Goal: Navigation & Orientation: Find specific page/section

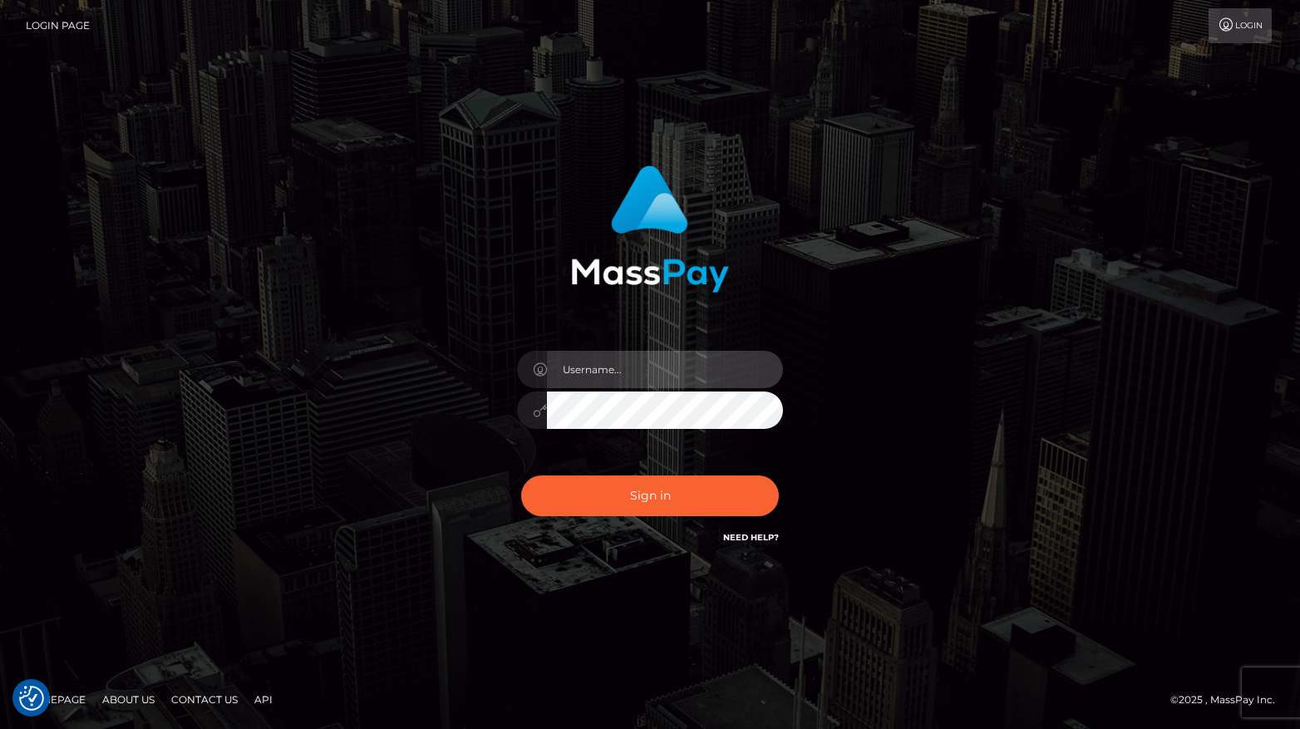
type input "Lou Jacobée"
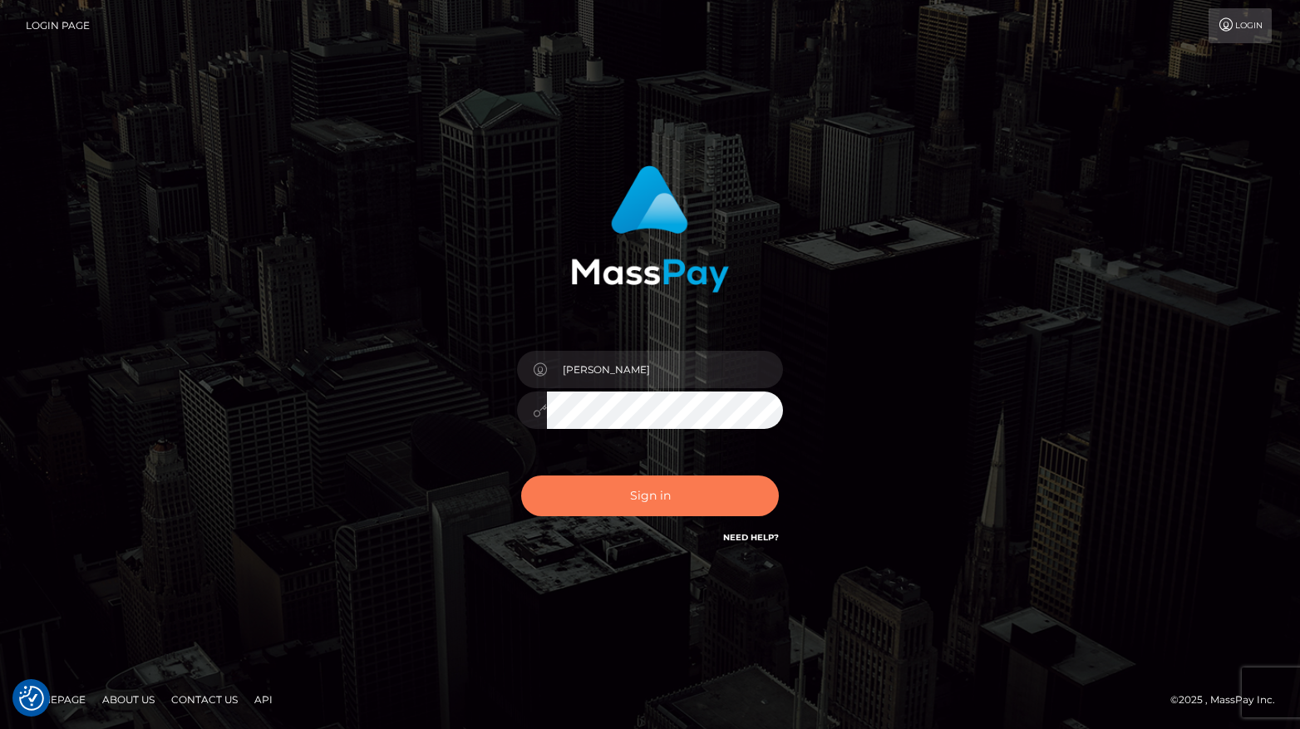
click at [616, 495] on button "Sign in" at bounding box center [650, 496] width 258 height 41
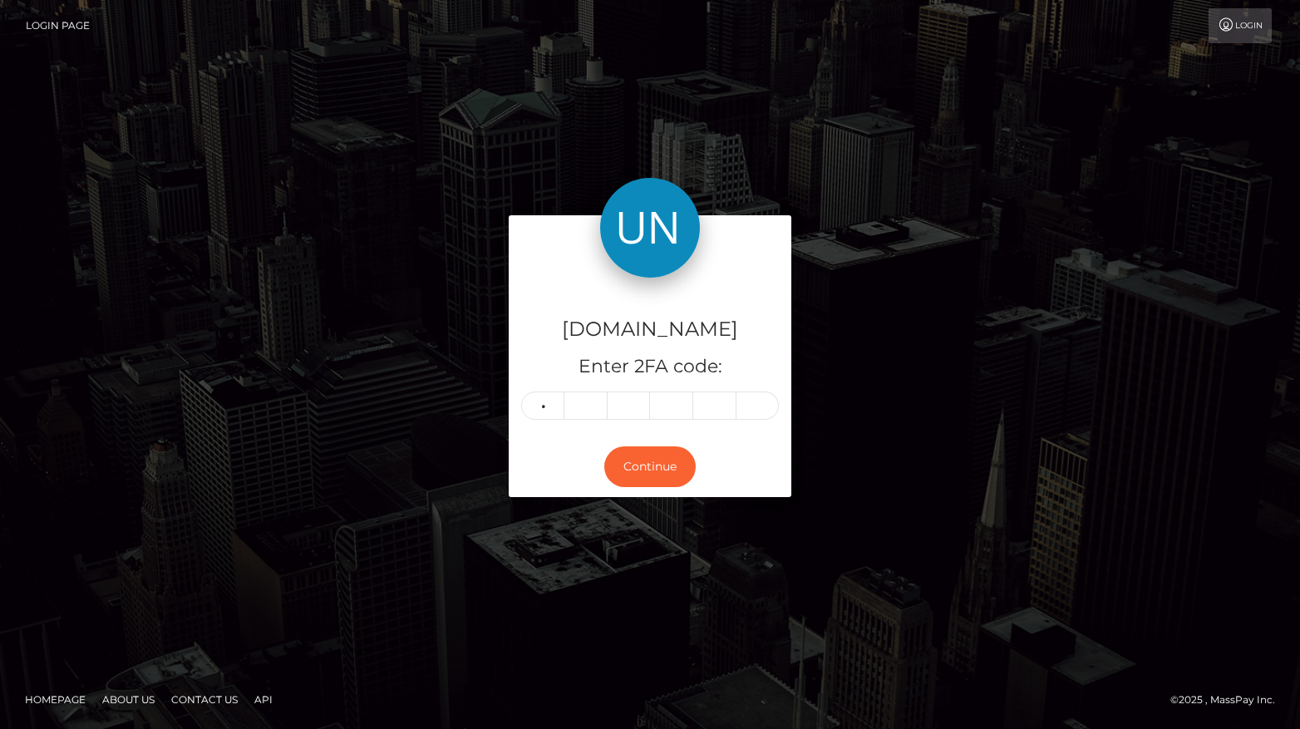
type input "3"
type input "2"
type input "3"
type input "9"
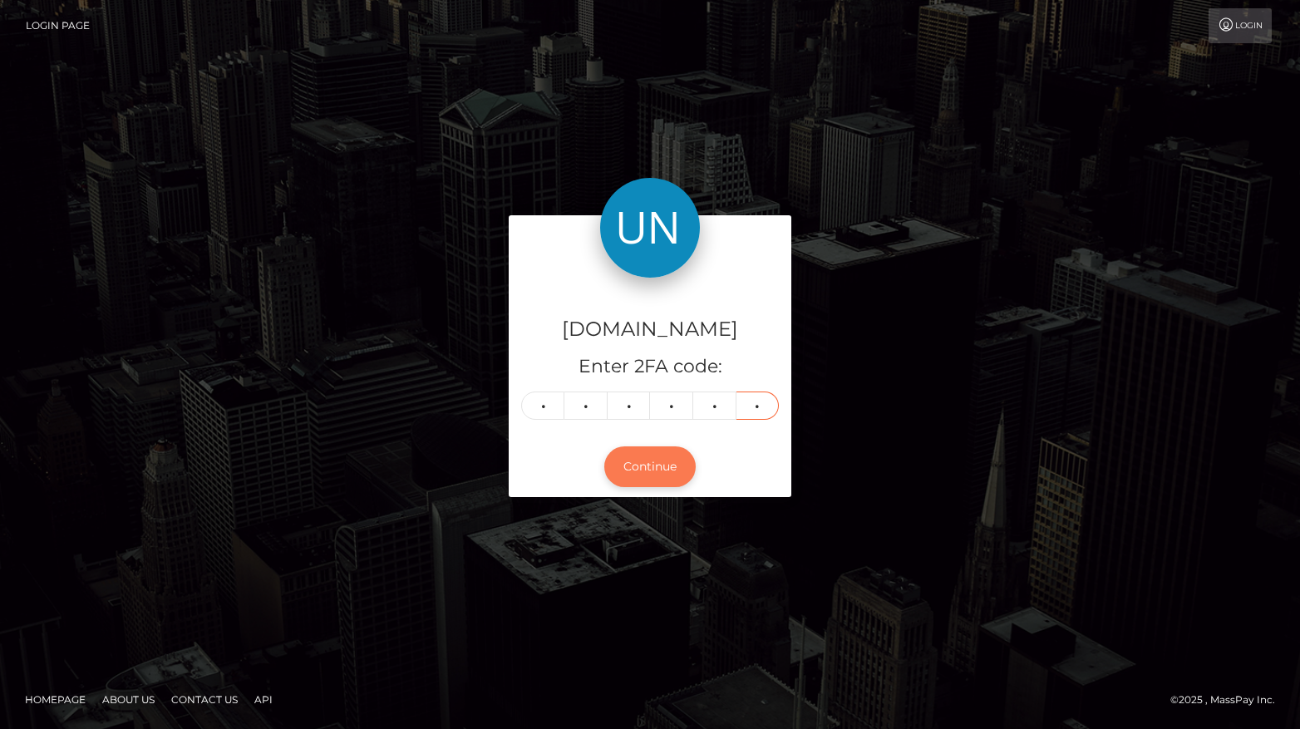
type input "8"
click at [654, 478] on button "Continue" at bounding box center [649, 466] width 91 height 41
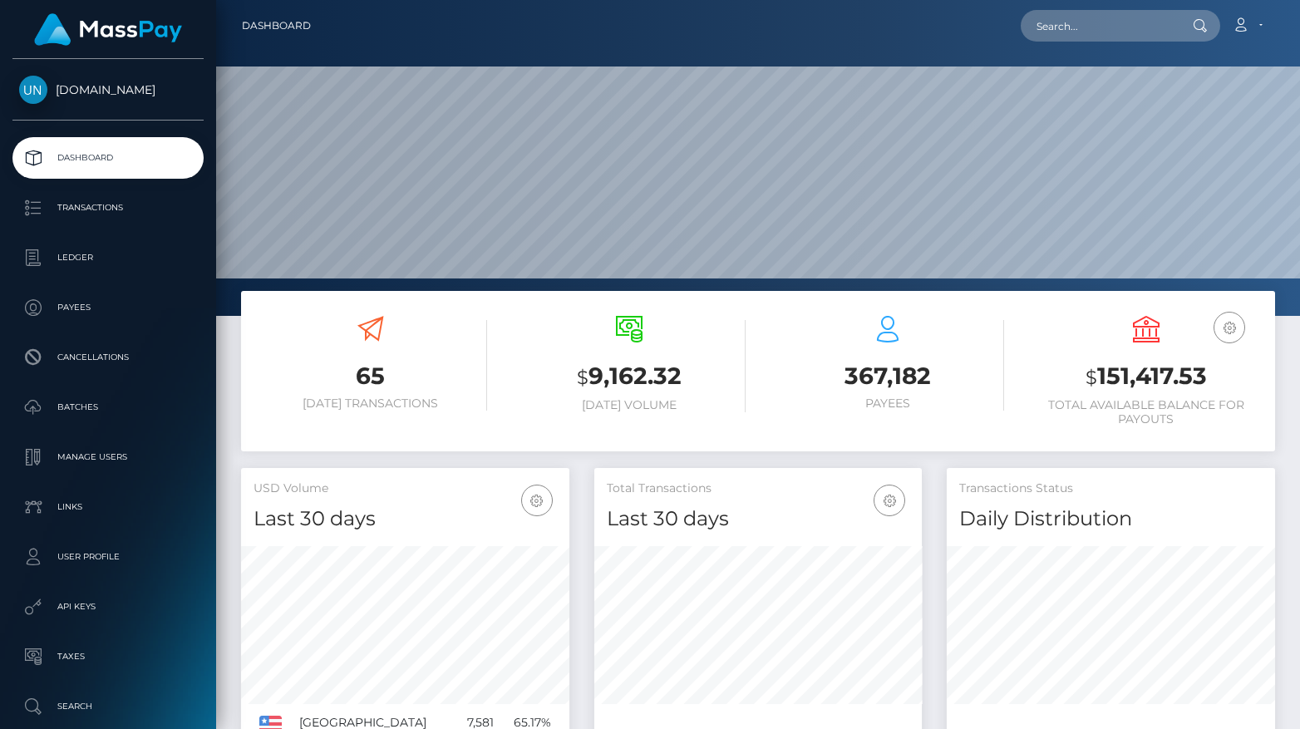
scroll to position [294, 328]
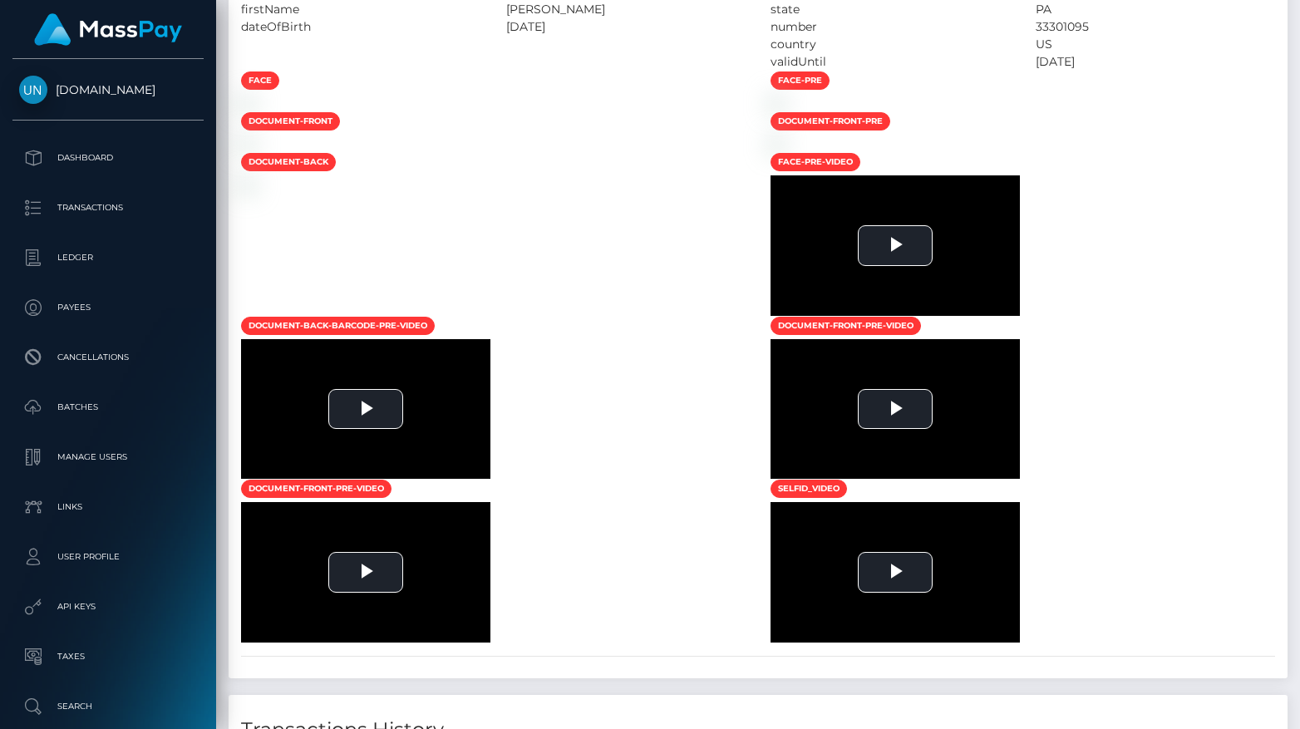
scroll to position [992, 0]
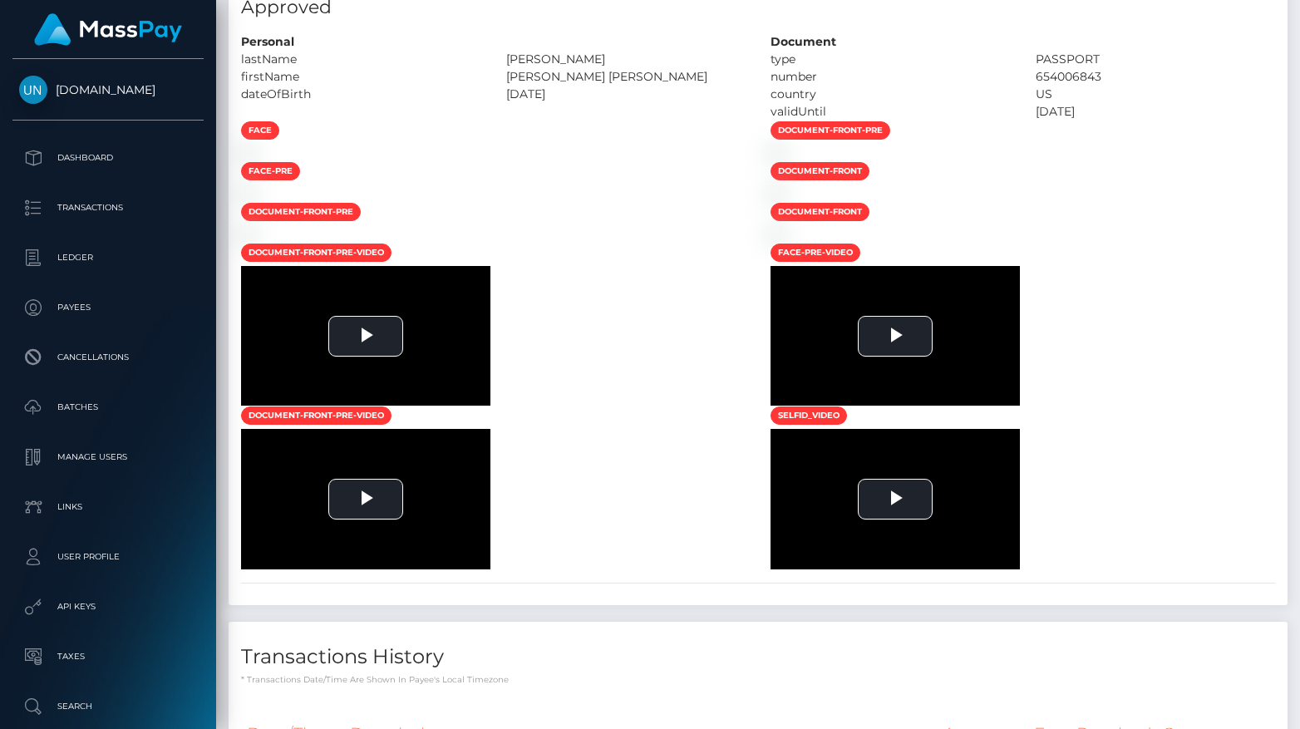
scroll to position [1053, 0]
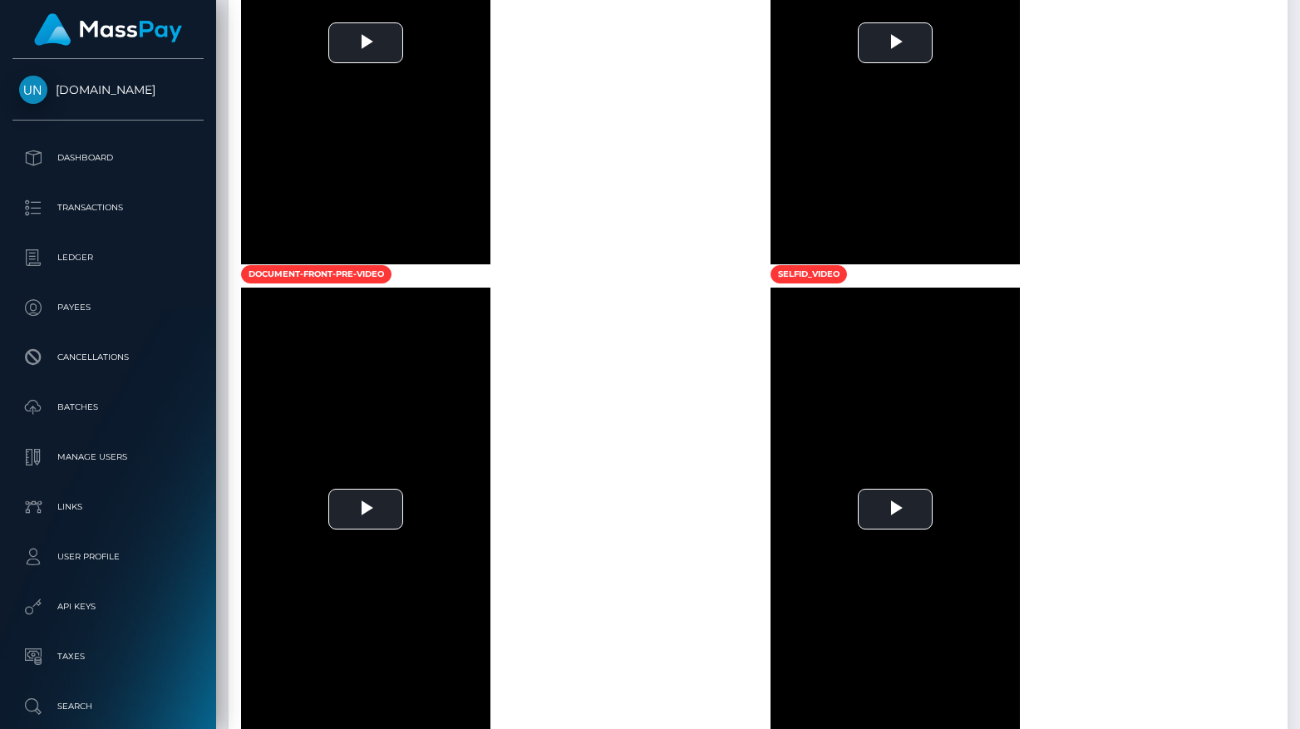
scroll to position [1346, 0]
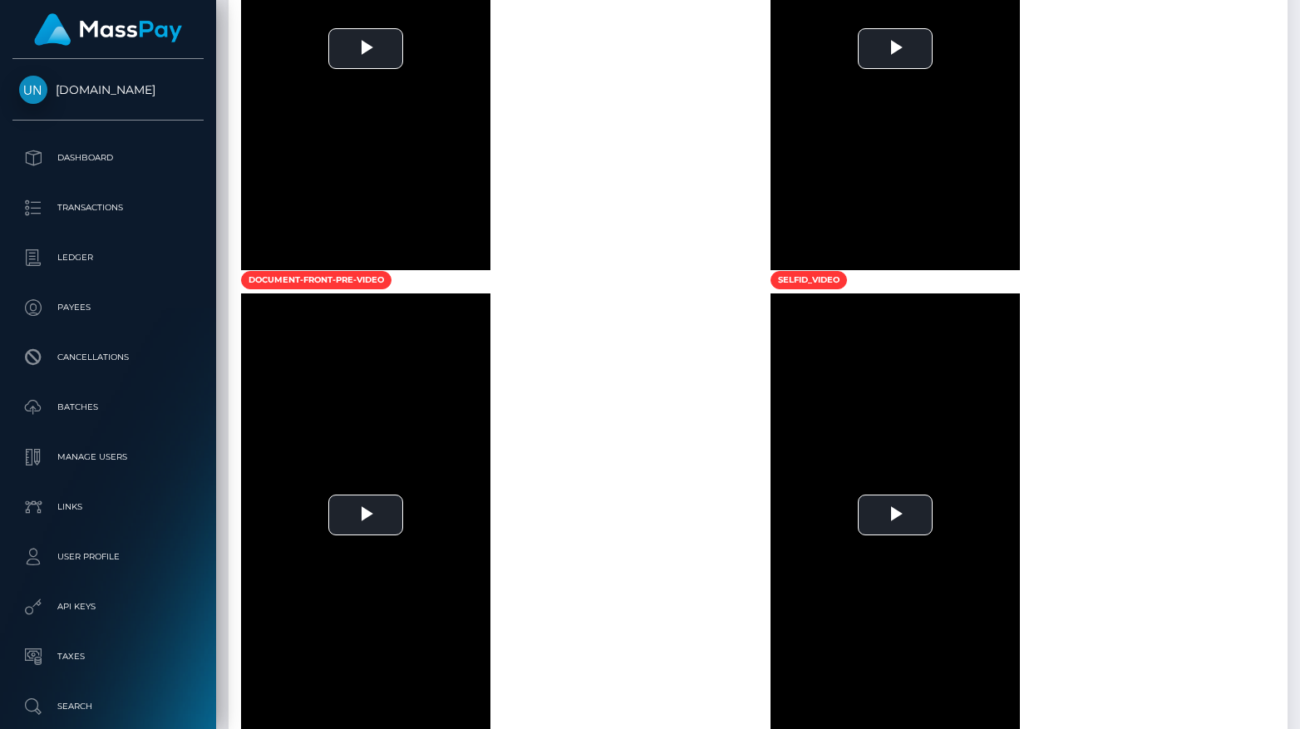
scroll to position [200, 328]
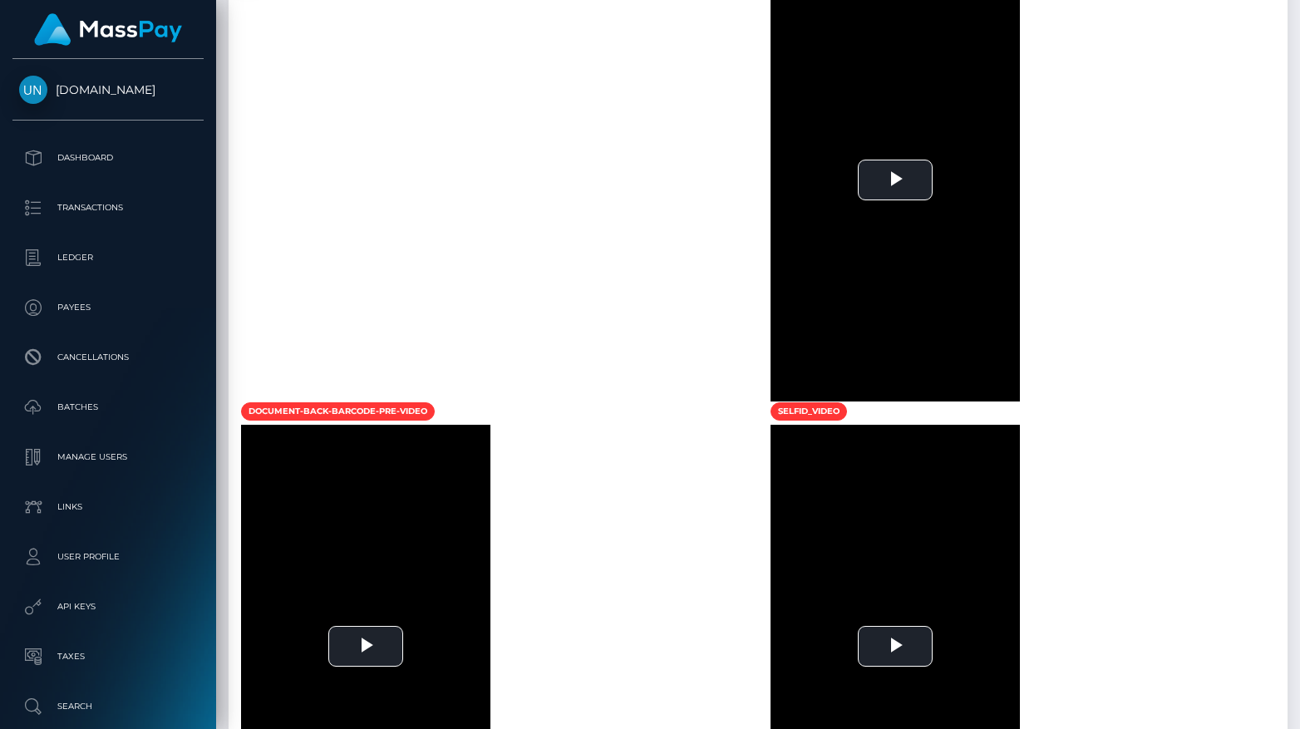
scroll to position [1140, 0]
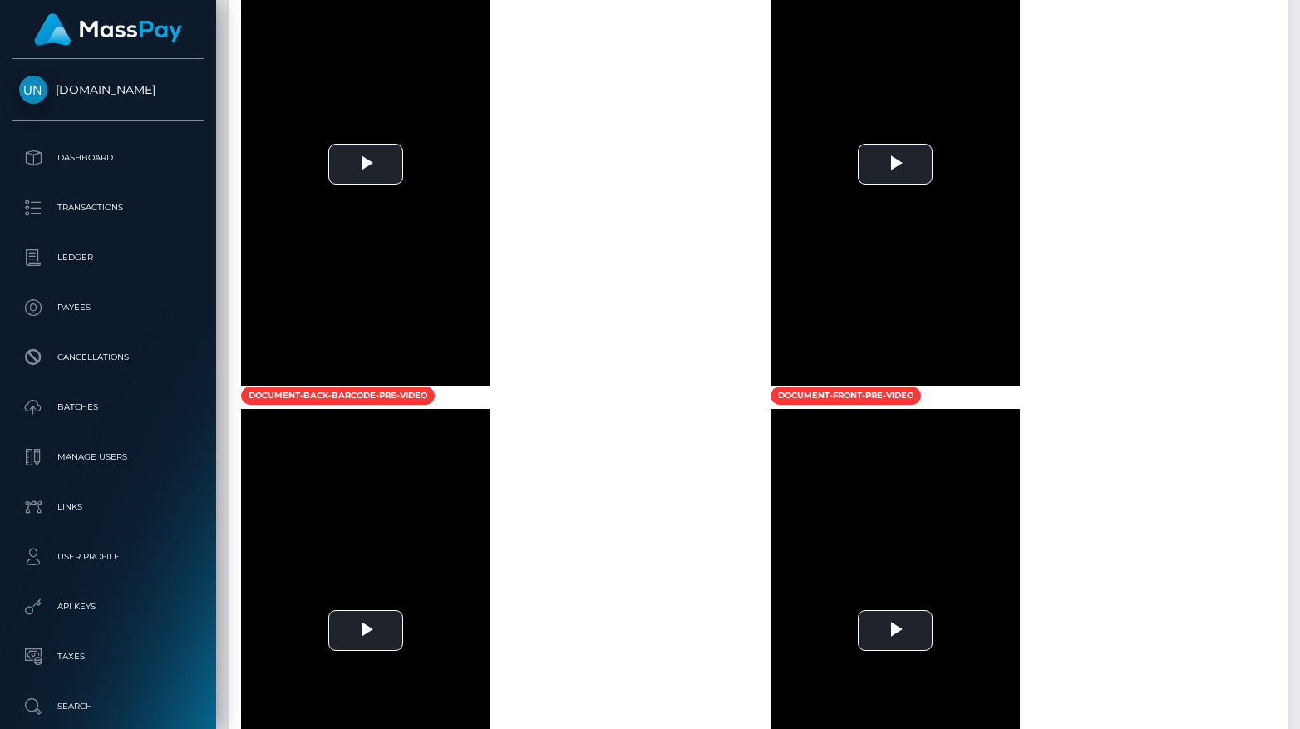
scroll to position [1172, 0]
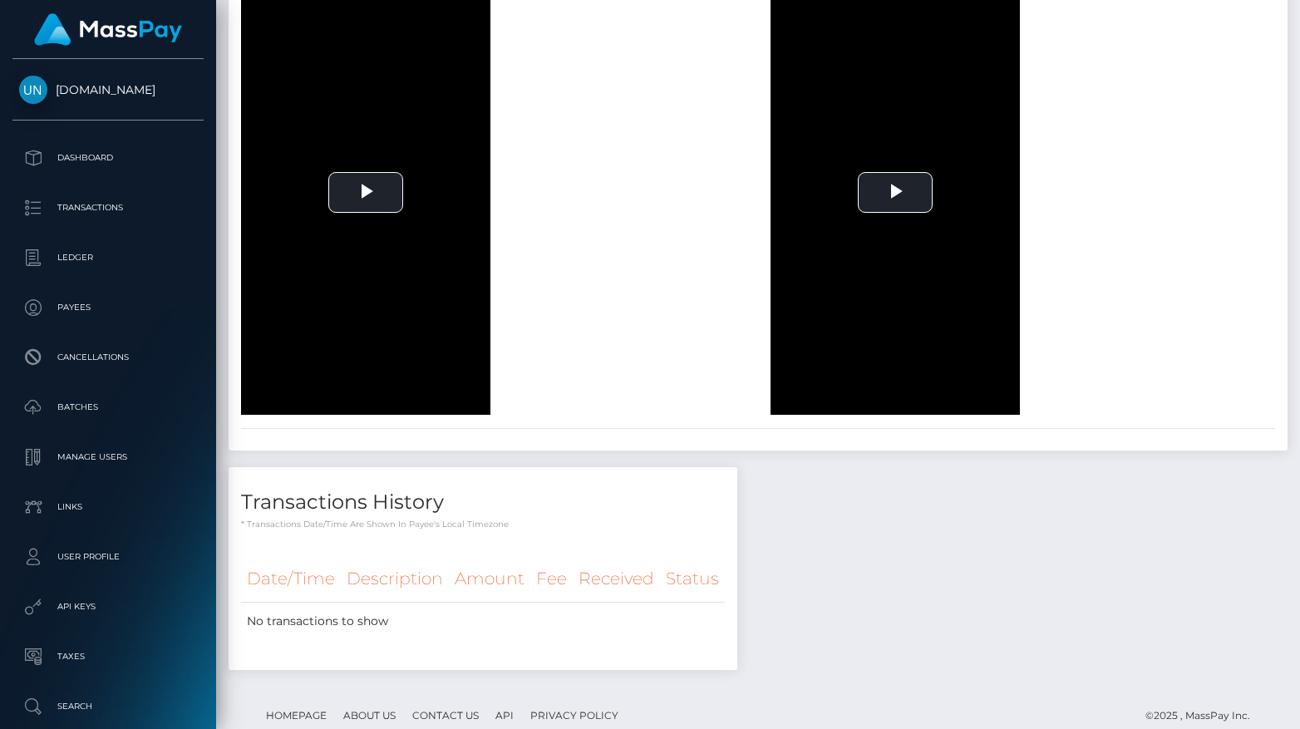
scroll to position [1937, 0]
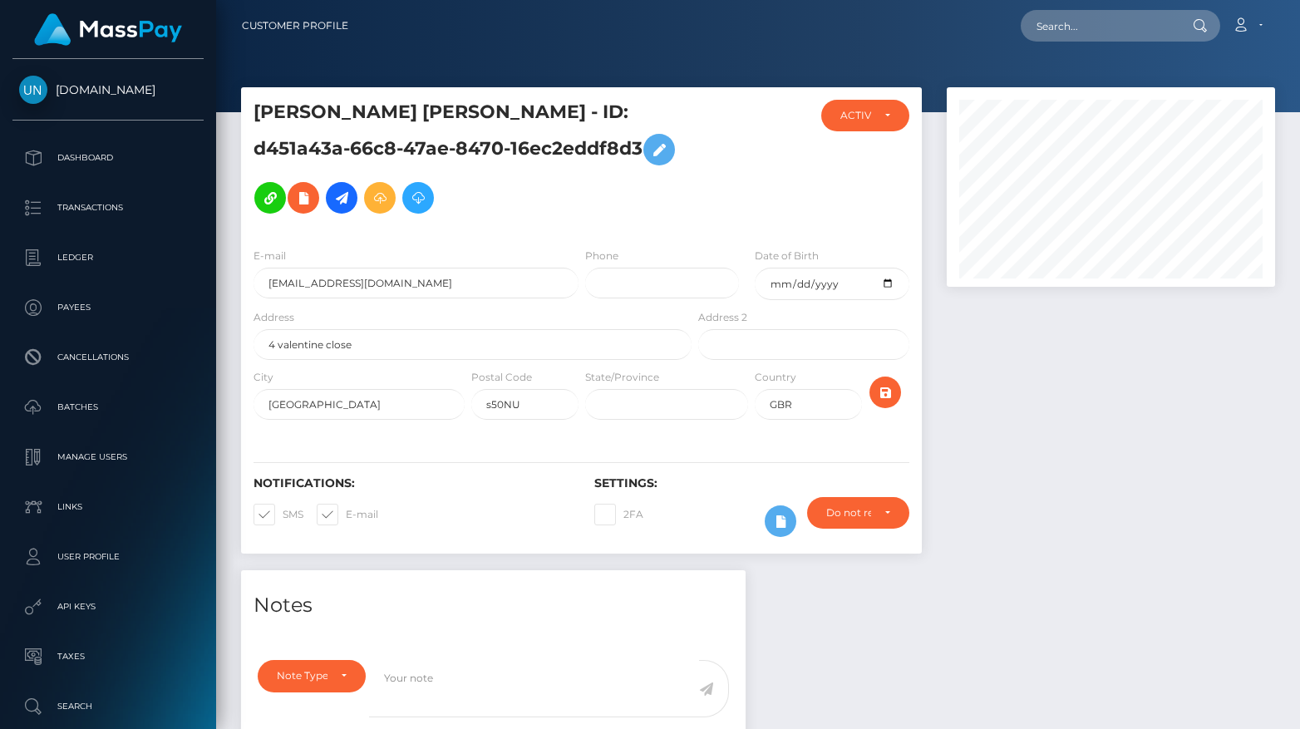
scroll to position [200, 328]
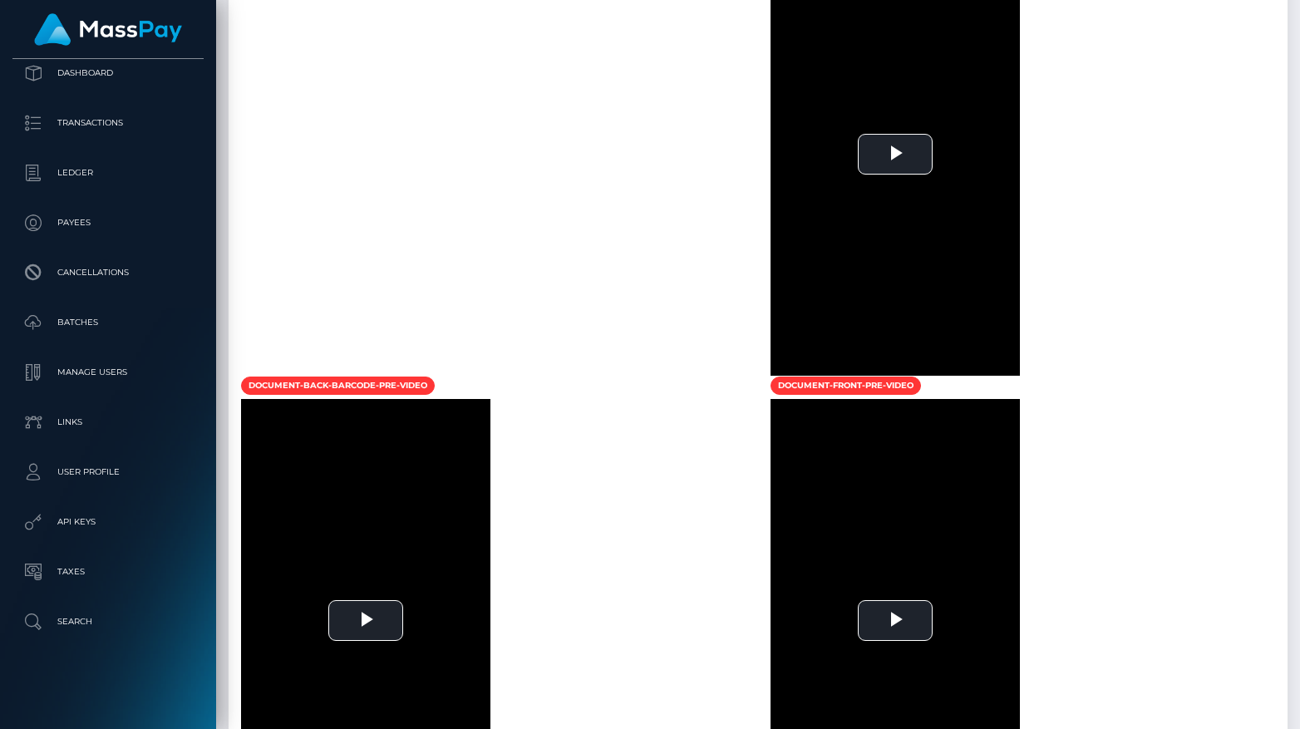
scroll to position [1128, 0]
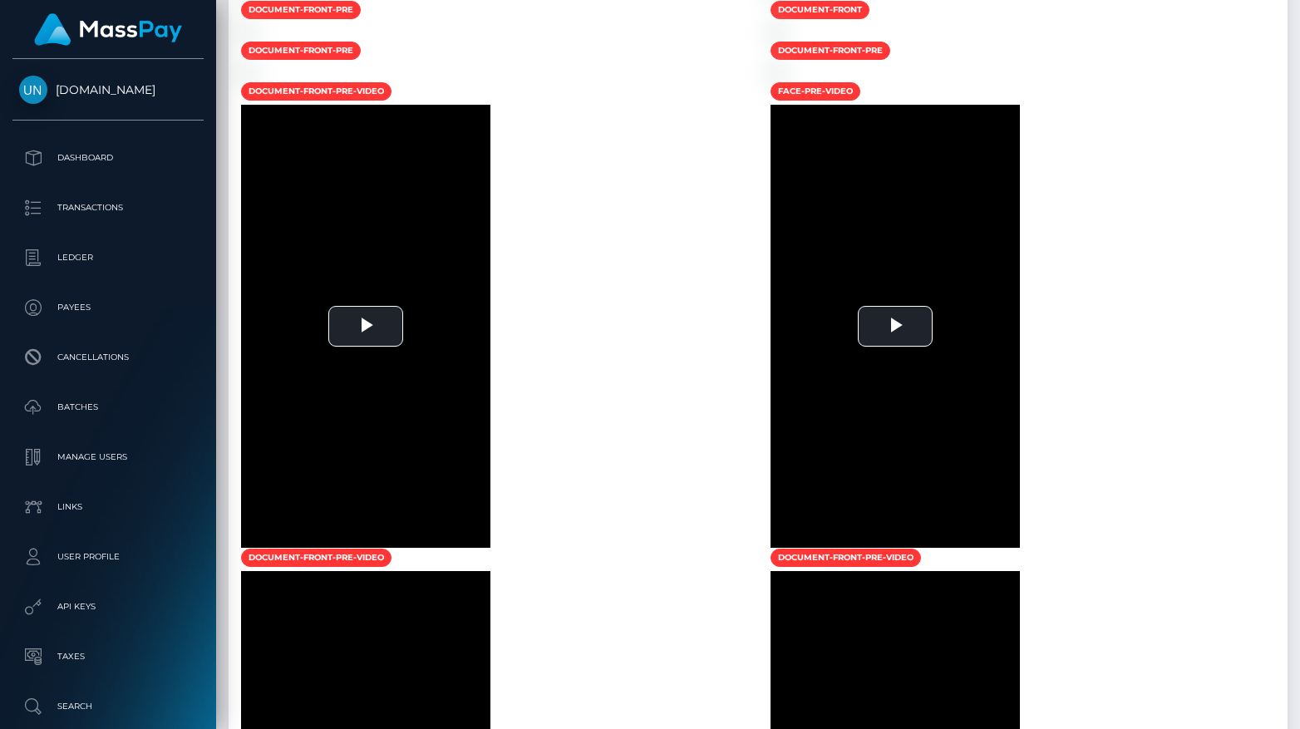
scroll to position [200, 328]
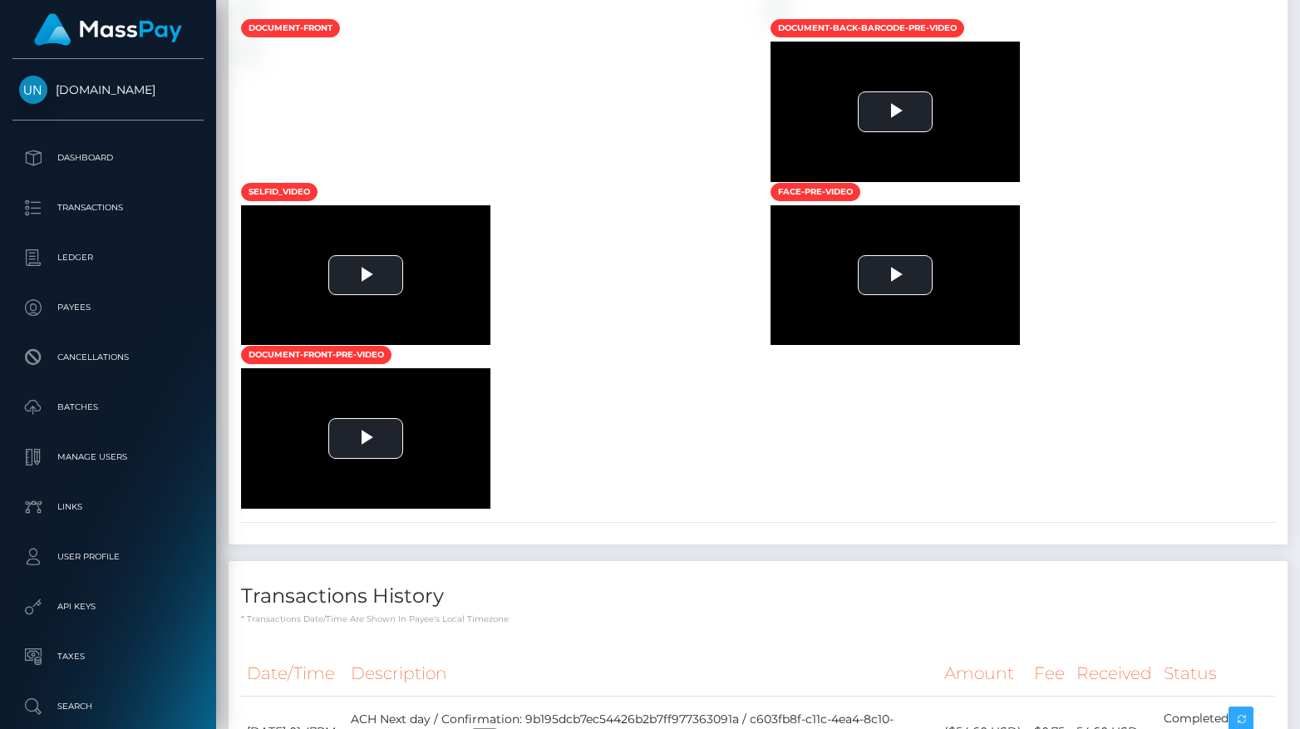
scroll to position [200, 328]
